Goal: Task Accomplishment & Management: Manage account settings

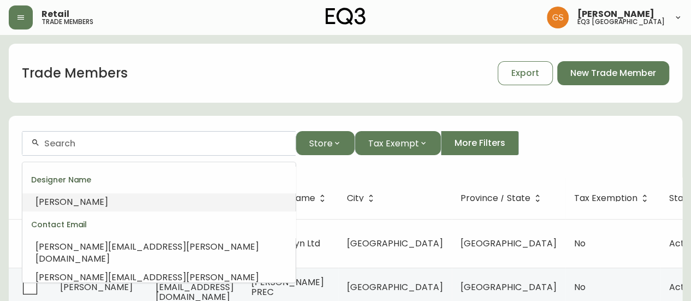
click at [116, 140] on input "text" at bounding box center [165, 143] width 243 height 10
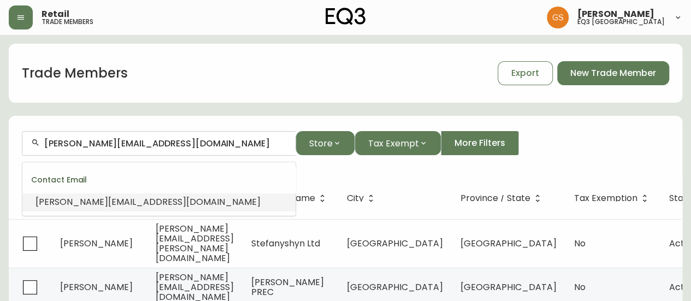
click at [134, 204] on li "[PERSON_NAME][EMAIL_ADDRESS][DOMAIN_NAME]" at bounding box center [158, 202] width 273 height 19
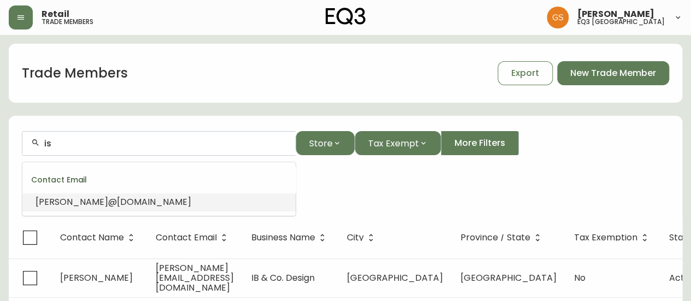
type input "i"
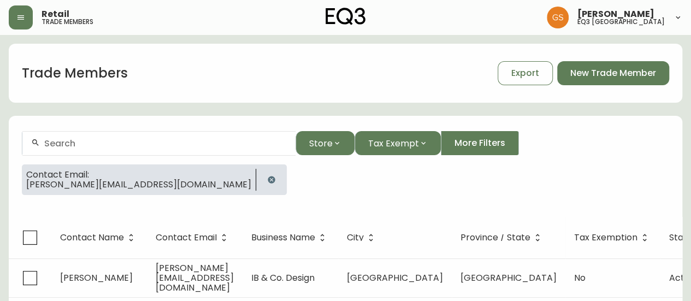
click at [314, 77] on div "Trade Members Export New Trade Member" at bounding box center [346, 73] width 674 height 35
click at [138, 145] on input "text" at bounding box center [165, 143] width 243 height 10
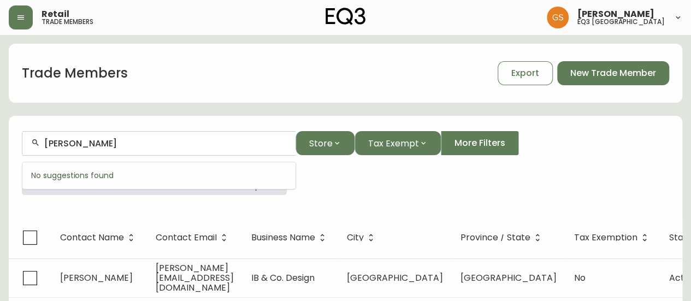
type input "[PERSON_NAME]"
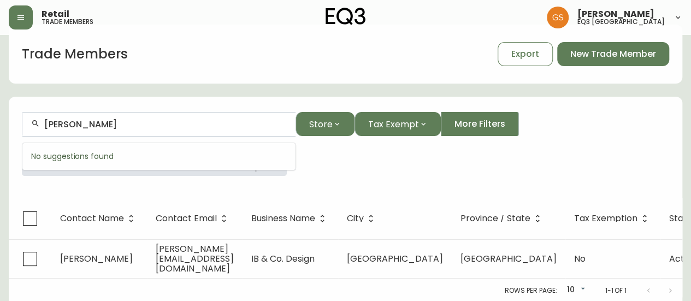
click at [204, 198] on th "Contact Email" at bounding box center [195, 219] width 96 height 42
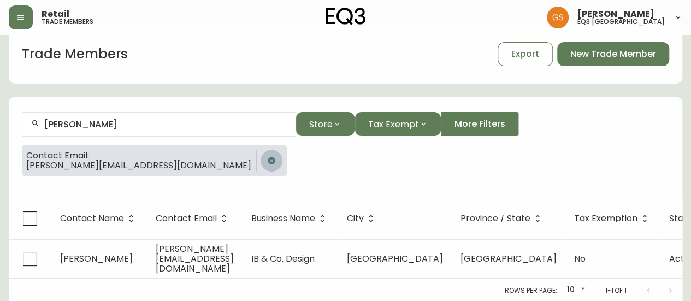
click at [261, 160] on button "button" at bounding box center [272, 161] width 22 height 22
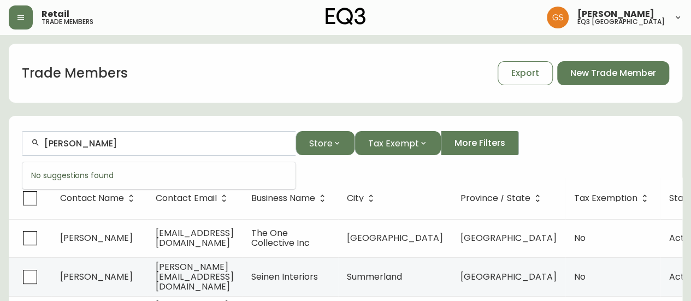
click at [126, 148] on input "[PERSON_NAME]" at bounding box center [165, 143] width 243 height 10
click at [135, 147] on input "[PERSON_NAME]" at bounding box center [165, 143] width 243 height 10
click at [153, 146] on input "[PERSON_NAME]" at bounding box center [165, 143] width 243 height 10
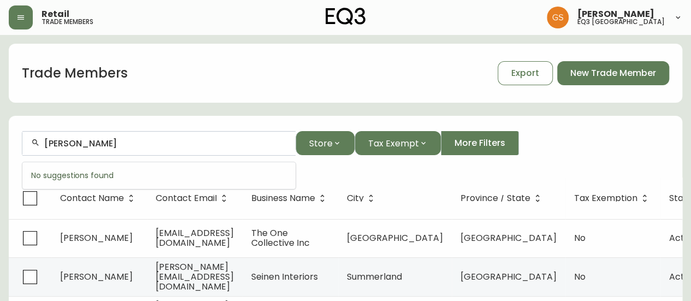
click at [154, 144] on input "[PERSON_NAME]" at bounding box center [165, 143] width 243 height 10
drag, startPoint x: 122, startPoint y: 144, endPoint x: 26, endPoint y: 139, distance: 96.3
click at [20, 143] on form "[PERSON_NAME] Store Tax Exempt More Filters" at bounding box center [346, 148] width 674 height 60
click at [244, 85] on div "Trade Members Export New Trade Member" at bounding box center [346, 73] width 674 height 35
click at [152, 149] on div at bounding box center [158, 143] width 273 height 25
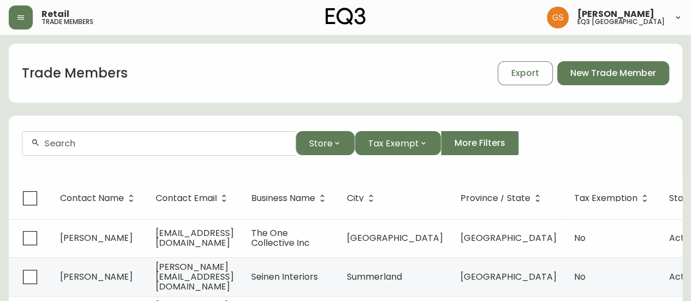
click at [198, 150] on div at bounding box center [158, 143] width 273 height 25
paste input "[PERSON_NAME][EMAIL_ADDRESS][DOMAIN_NAME]"
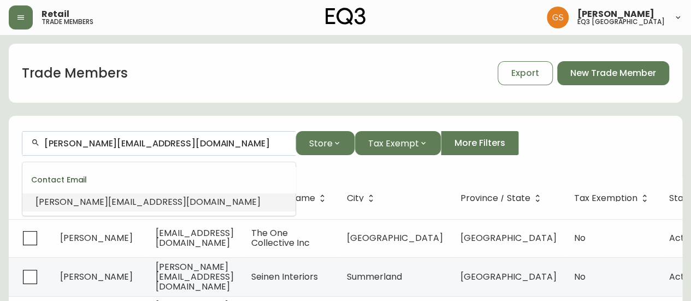
click at [163, 204] on li "[PERSON_NAME][EMAIL_ADDRESS][DOMAIN_NAME]" at bounding box center [158, 202] width 273 height 19
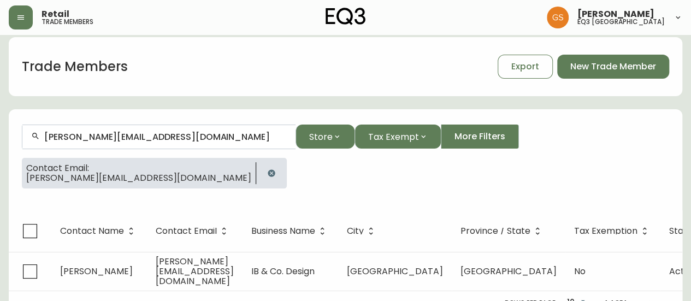
scroll to position [19, 0]
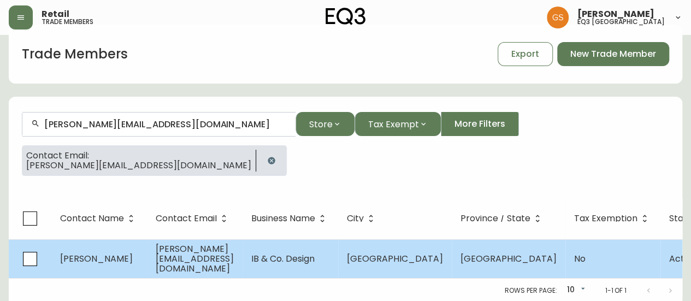
type input "[PERSON_NAME][EMAIL_ADDRESS][DOMAIN_NAME]"
click at [186, 258] on span "[PERSON_NAME][EMAIL_ADDRESS][DOMAIN_NAME]" at bounding box center [195, 259] width 78 height 32
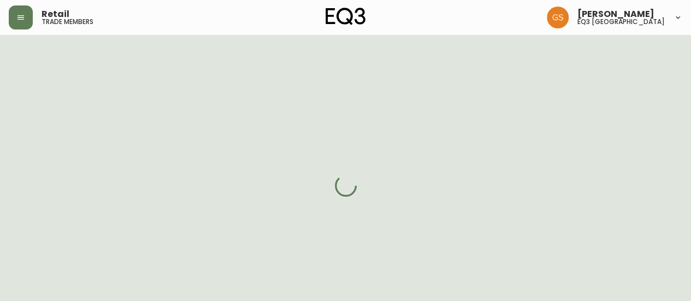
select select "ON"
select select "CA"
select select "CA_EN"
select select "Outreach from a Trade Rep"
select select "Interior Designer"
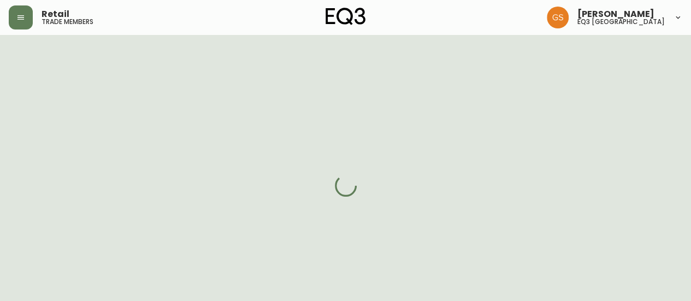
select select "cjw10z96q005b6gs00r6w7pwt"
select select "false"
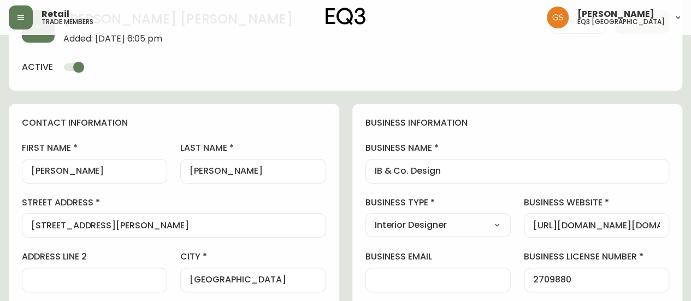
scroll to position [109, 0]
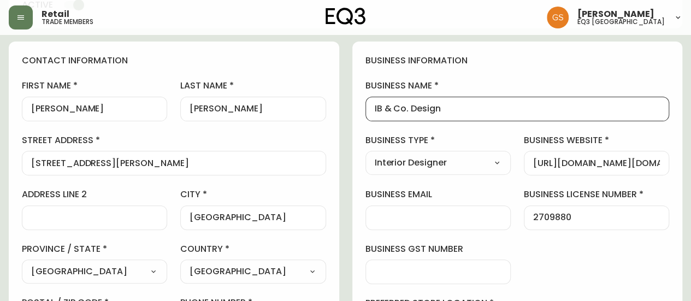
drag, startPoint x: 382, startPoint y: 107, endPoint x: 372, endPoint y: 105, distance: 9.9
click at [372, 105] on div "IB & Co. Design" at bounding box center [517, 109] width 304 height 25
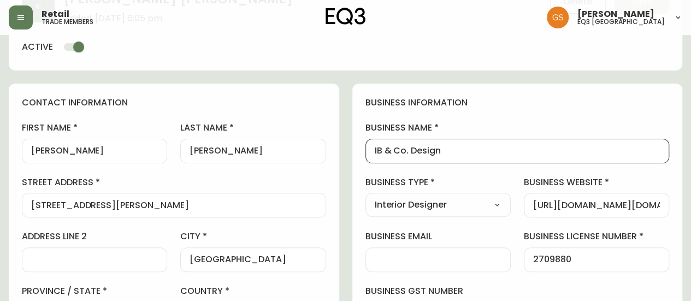
scroll to position [0, 0]
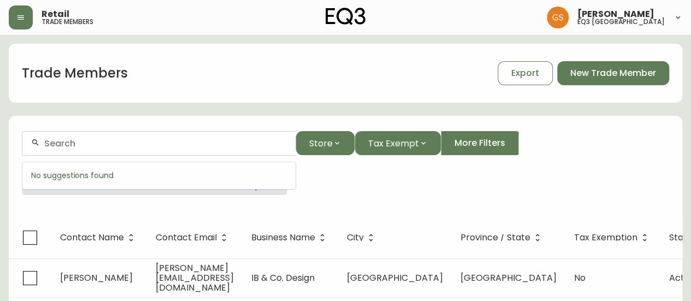
click at [103, 140] on input "text" at bounding box center [165, 143] width 243 height 10
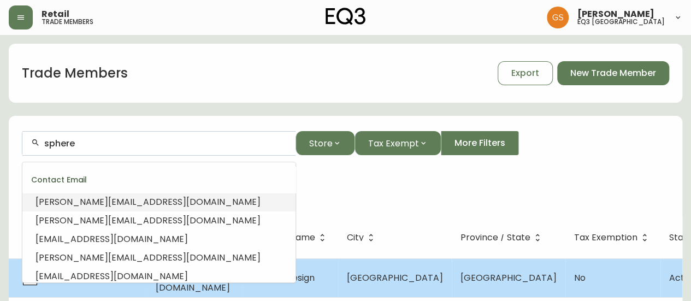
type input "sphere"
